Goal: Find specific page/section: Find specific page/section

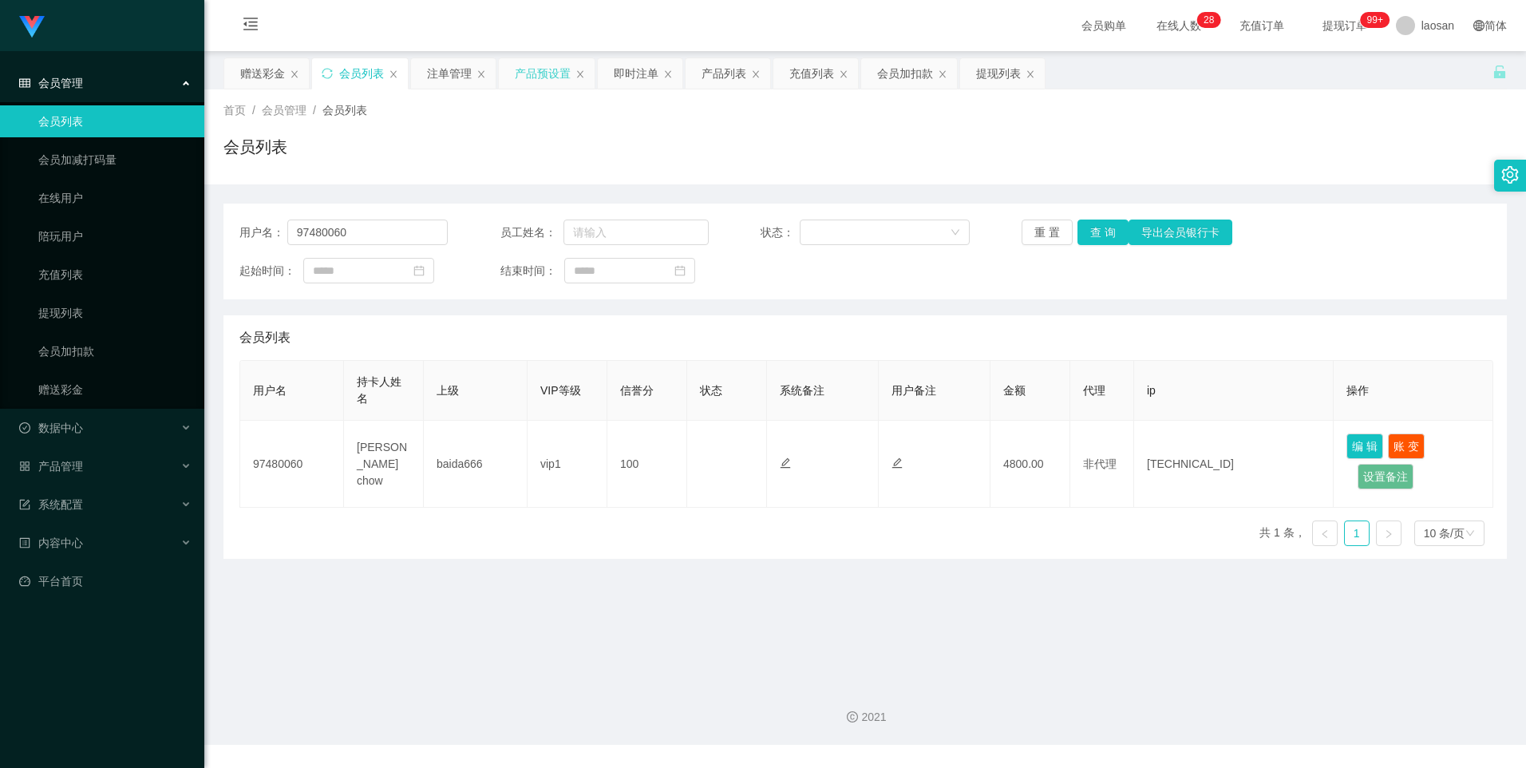
click at [531, 58] on div "产品预设置" at bounding box center [543, 73] width 56 height 30
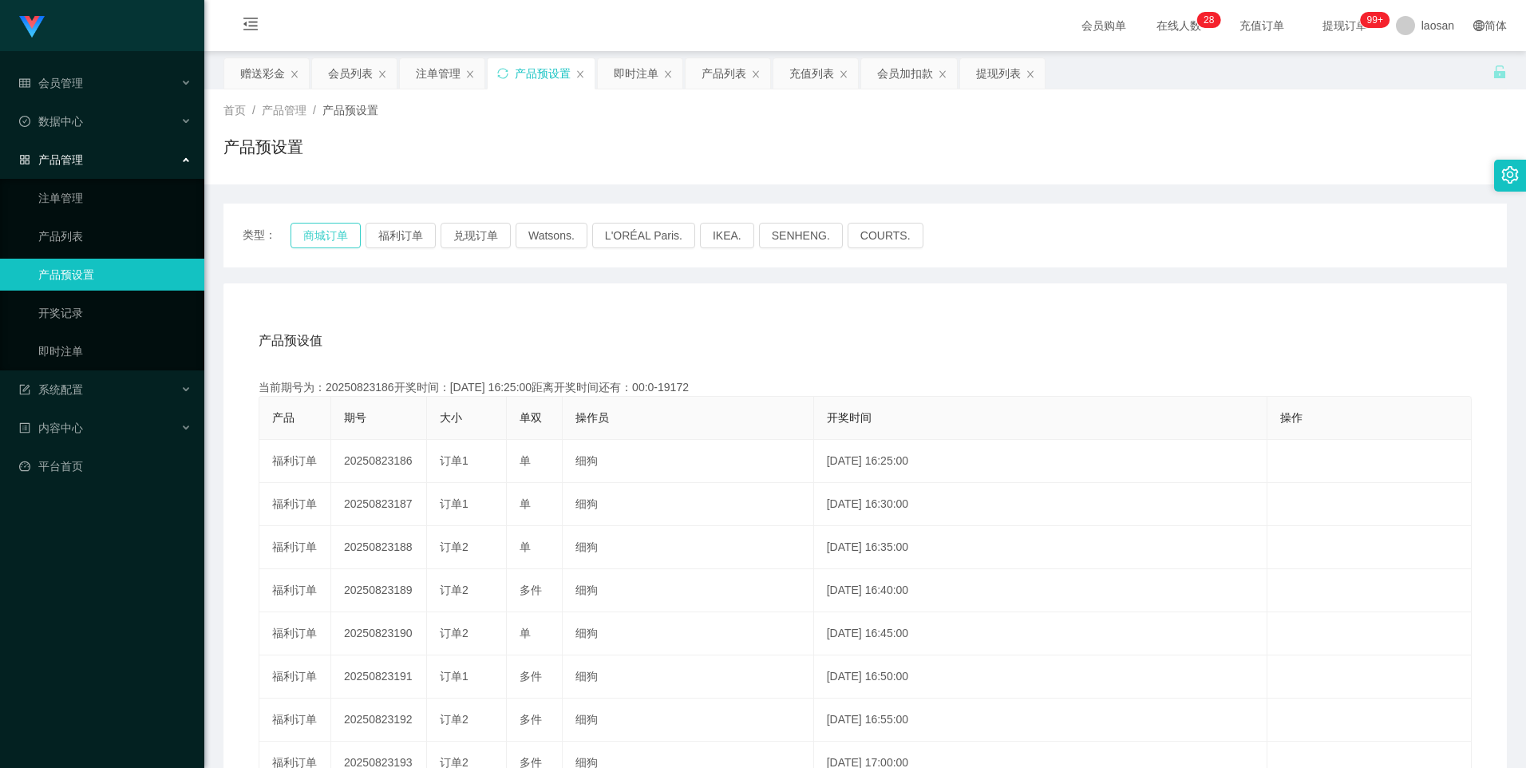
click at [337, 232] on button "商城订单" at bounding box center [326, 236] width 70 height 26
click at [319, 231] on button "商城订单" at bounding box center [326, 236] width 70 height 26
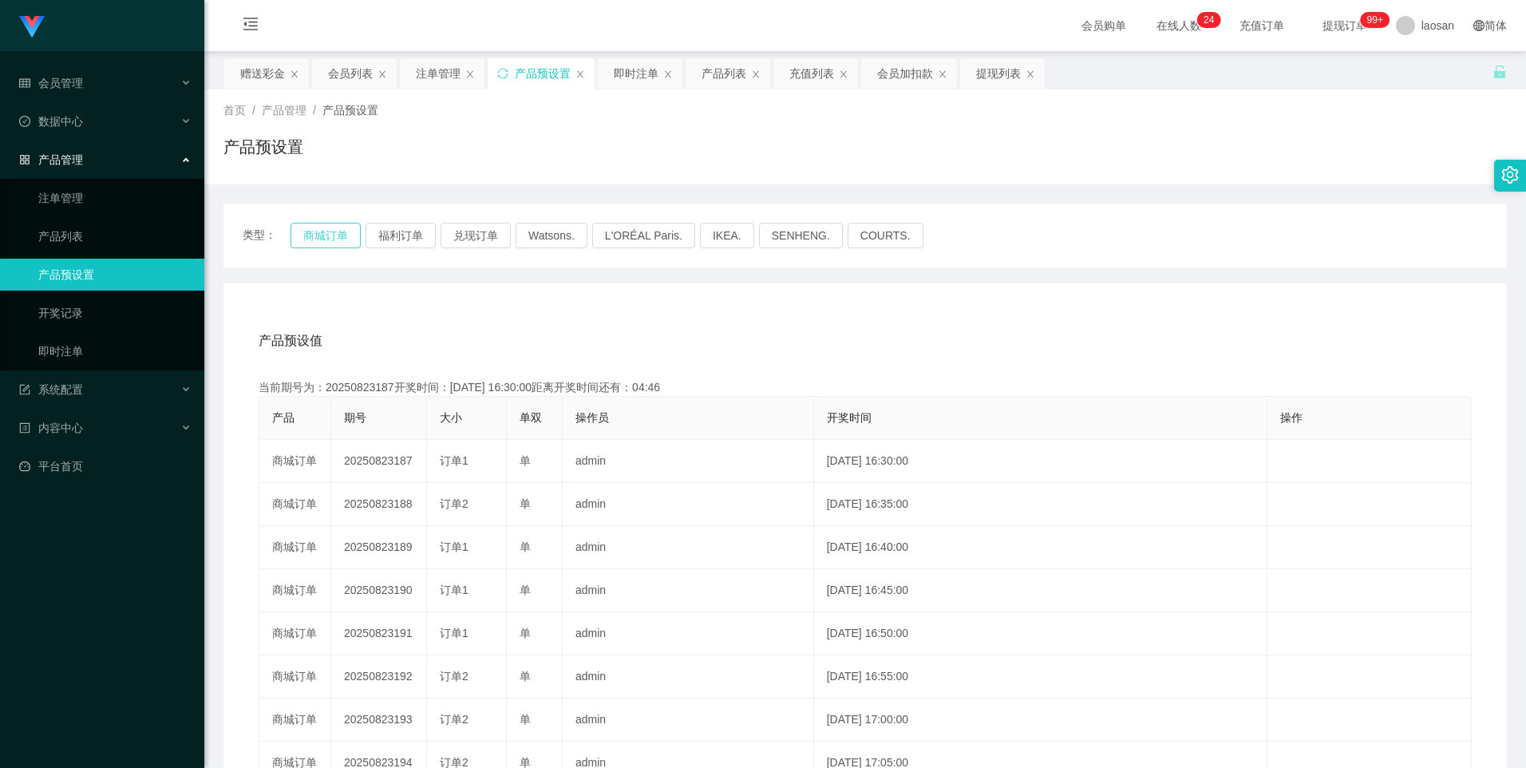
click at [326, 231] on button "商城订单" at bounding box center [326, 236] width 70 height 26
click at [321, 240] on button "商城订单" at bounding box center [326, 236] width 70 height 26
drag, startPoint x: 321, startPoint y: 240, endPoint x: 328, endPoint y: 266, distance: 26.5
click at [321, 243] on button "商城订单" at bounding box center [326, 236] width 70 height 26
